Goal: Navigation & Orientation: Find specific page/section

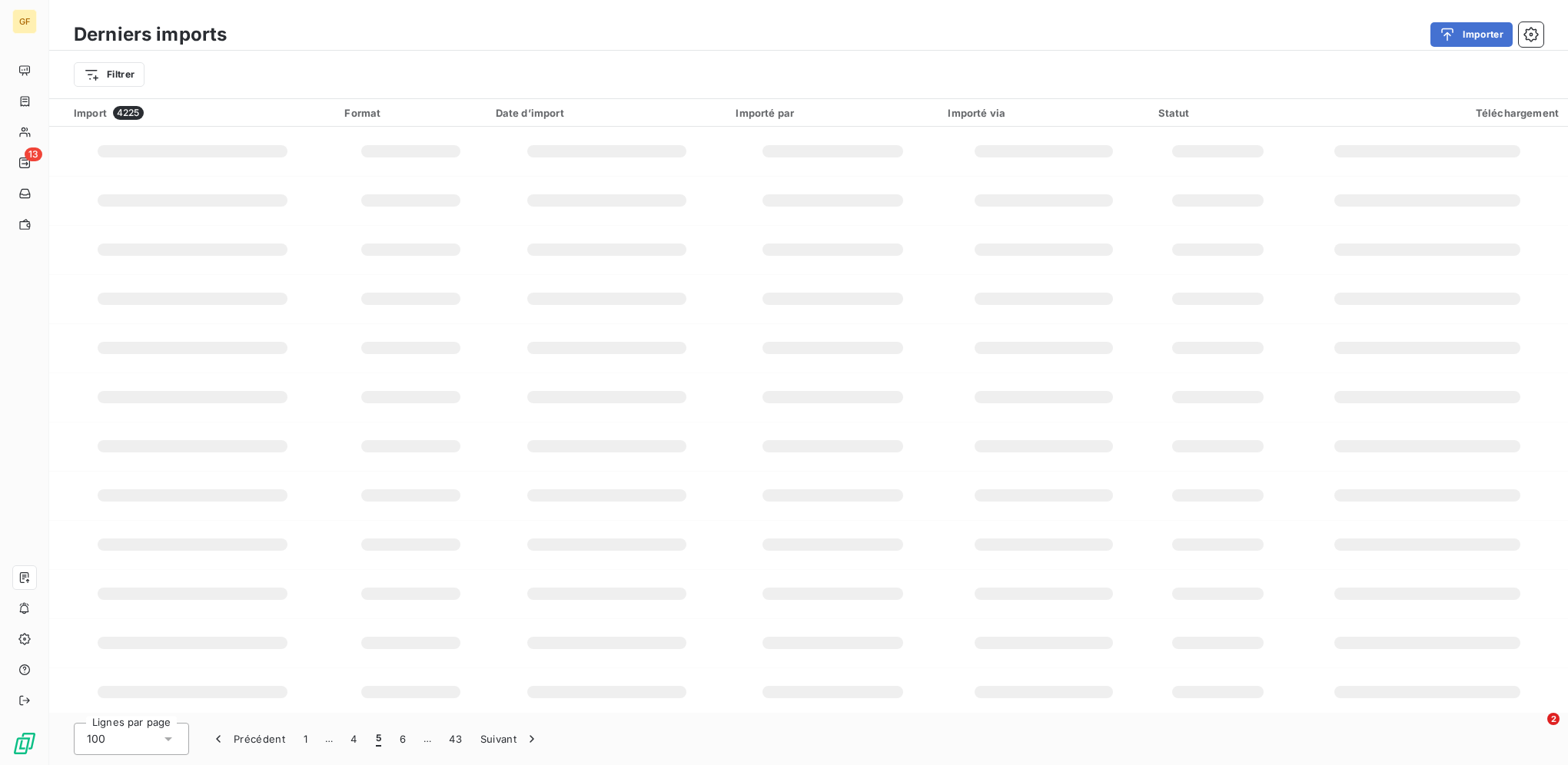
scroll to position [152, 0]
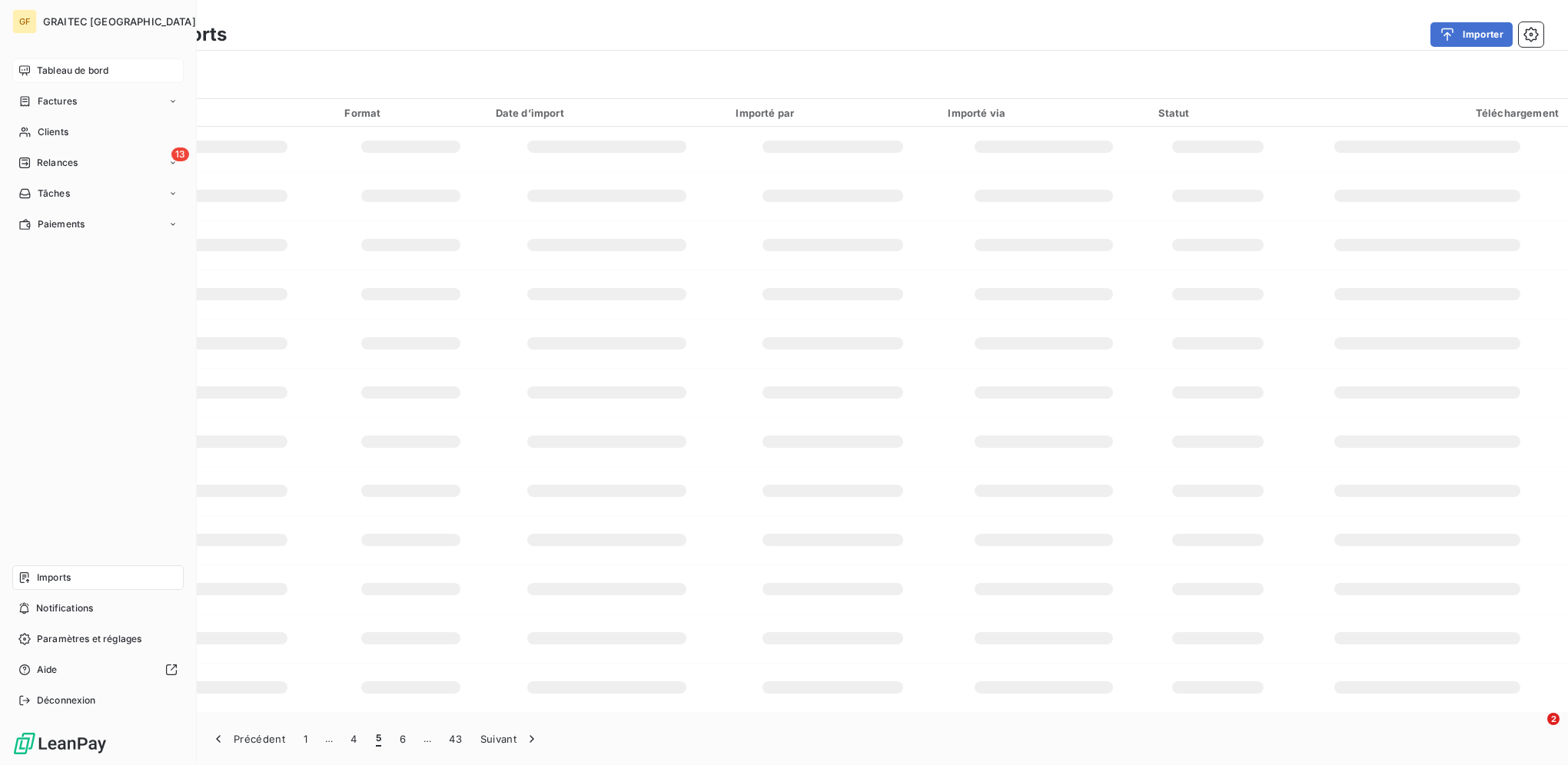
click at [25, 68] on icon at bounding box center [24, 71] width 12 height 12
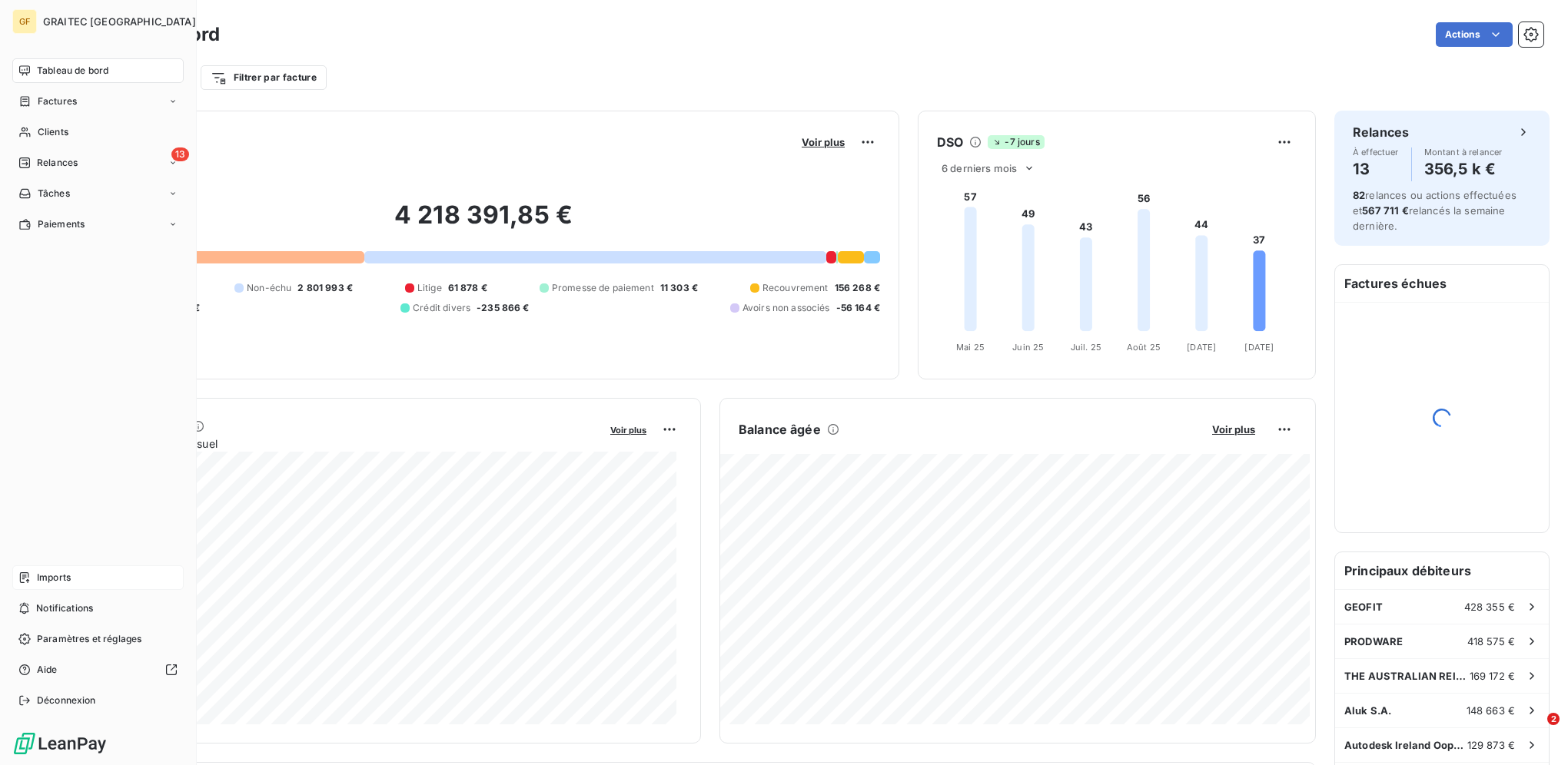
click at [53, 575] on span "Imports" at bounding box center [53, 577] width 34 height 14
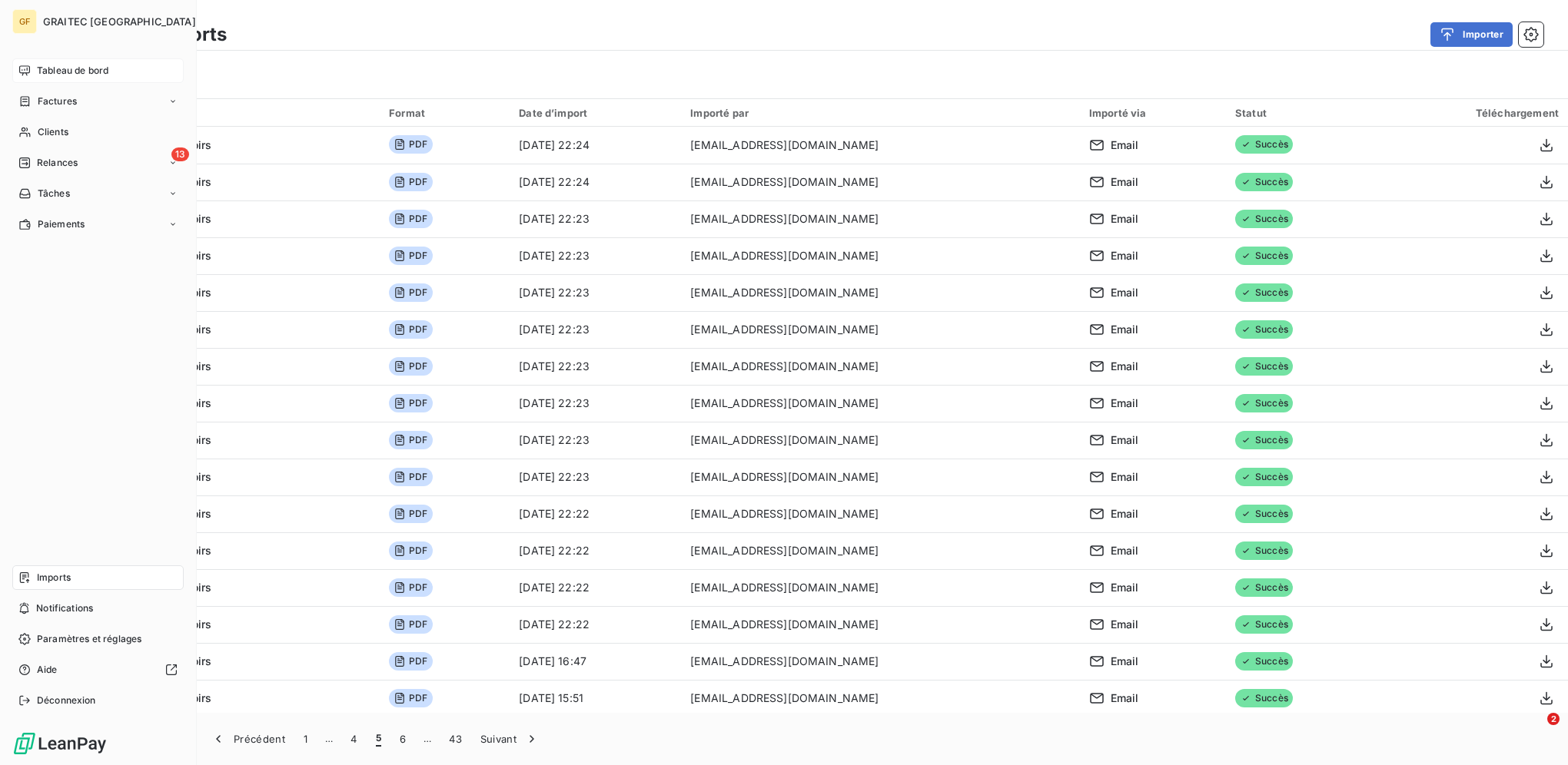
click at [40, 71] on span "Tableau de bord" at bounding box center [72, 71] width 71 height 14
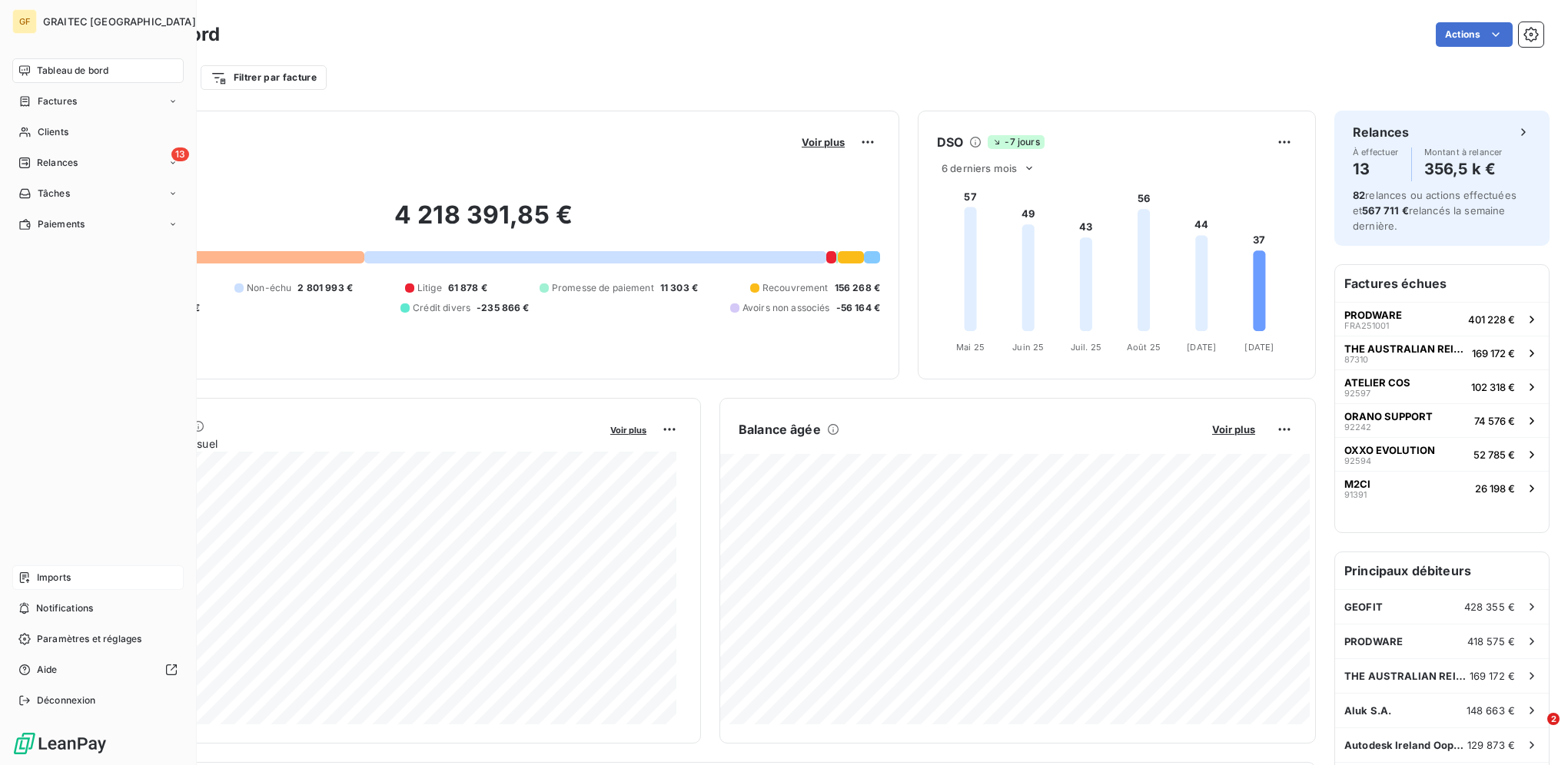
click at [40, 577] on span "Imports" at bounding box center [53, 577] width 34 height 14
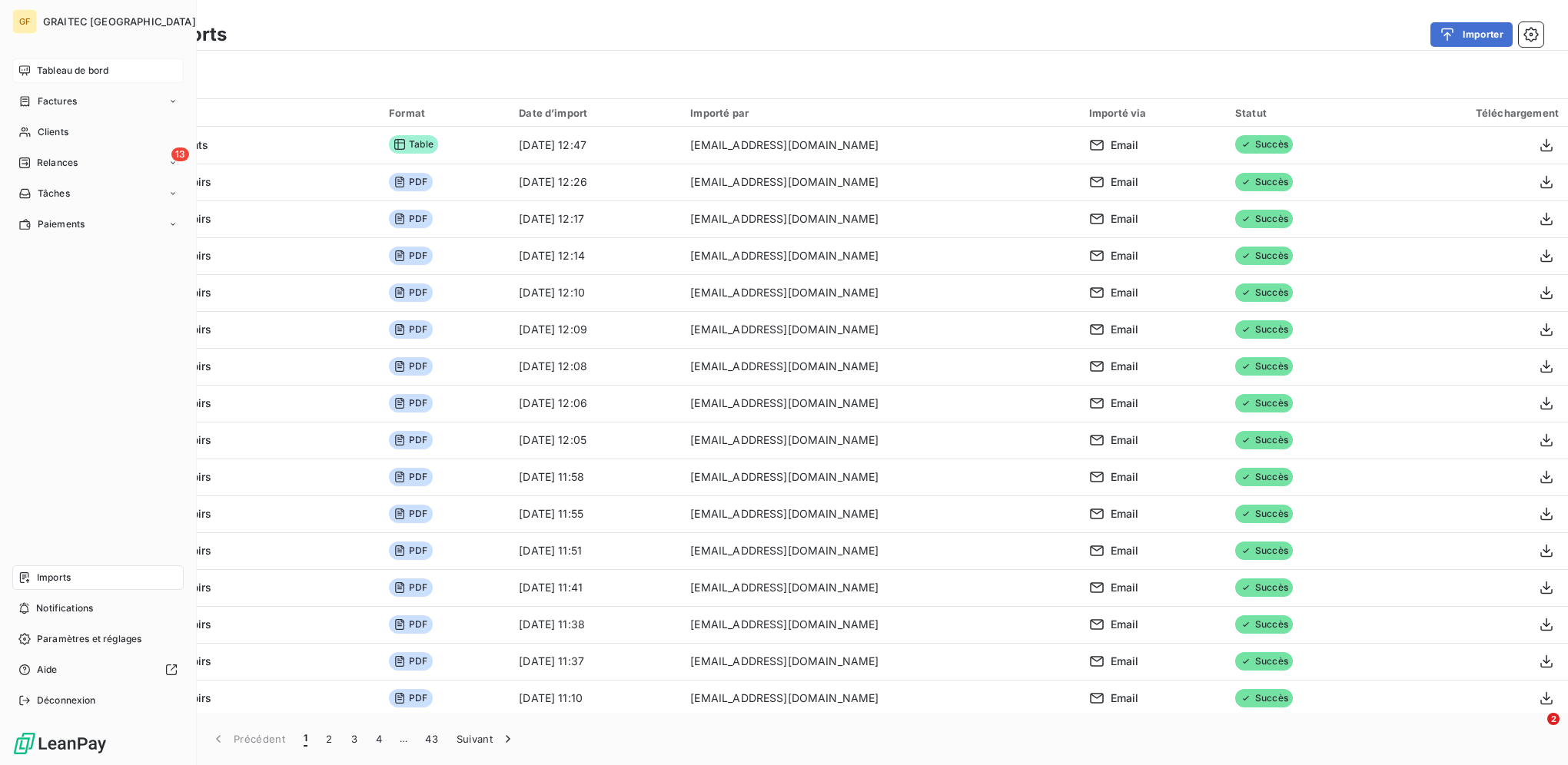
click at [48, 65] on span "Tableau de bord" at bounding box center [72, 71] width 71 height 14
